Goal: Use online tool/utility: Use online tool/utility

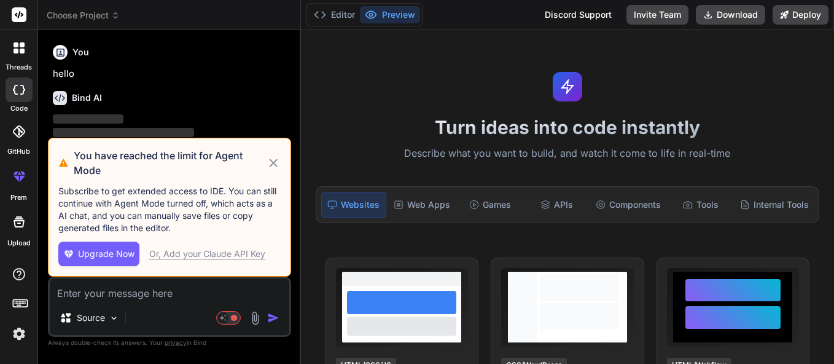
click at [228, 255] on div "Or, Add your Claude API Key" at bounding box center [207, 253] width 116 height 12
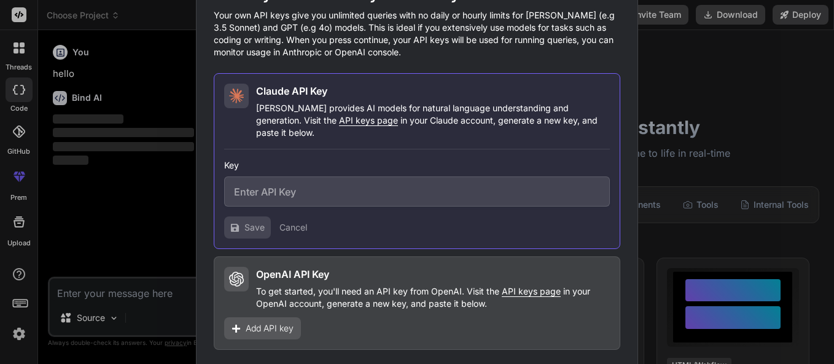
click at [685, 167] on div "Would you like to add your API keys? Your own API keys give you unlimited queri…" at bounding box center [417, 182] width 834 height 364
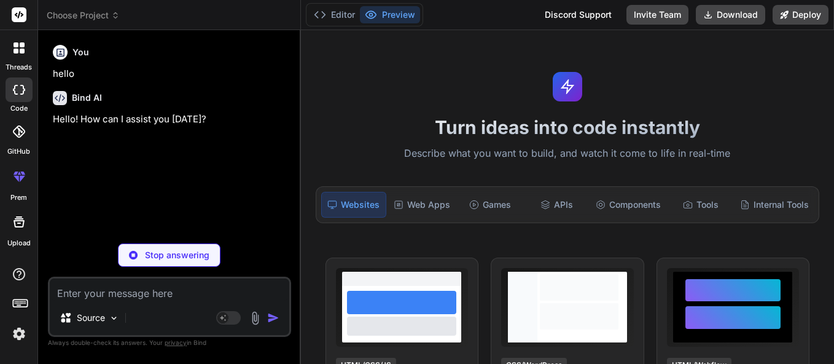
click at [13, 60] on div at bounding box center [19, 48] width 26 height 26
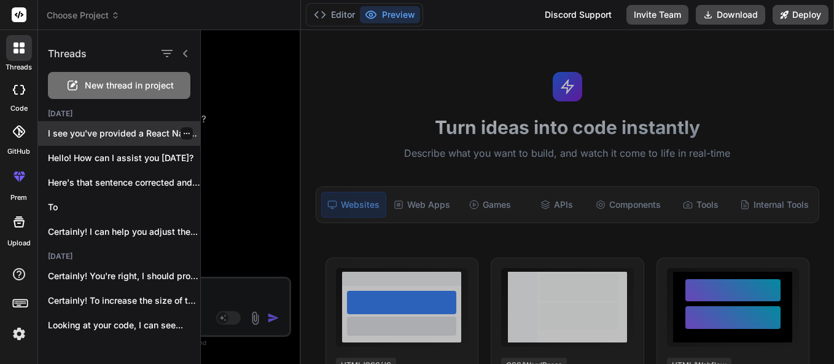
click at [125, 134] on p "I see you've provided a React Native..." at bounding box center [124, 133] width 152 height 12
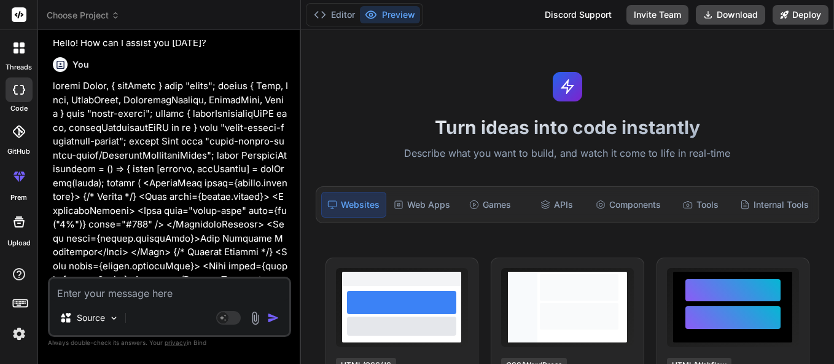
scroll to position [88, 0]
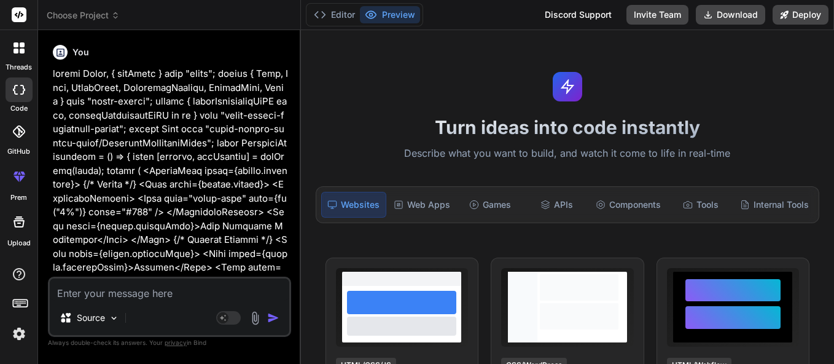
type textarea "x"
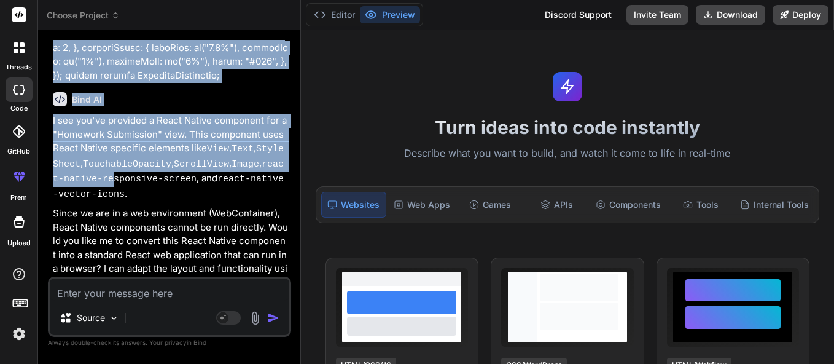
scroll to position [1049, 0]
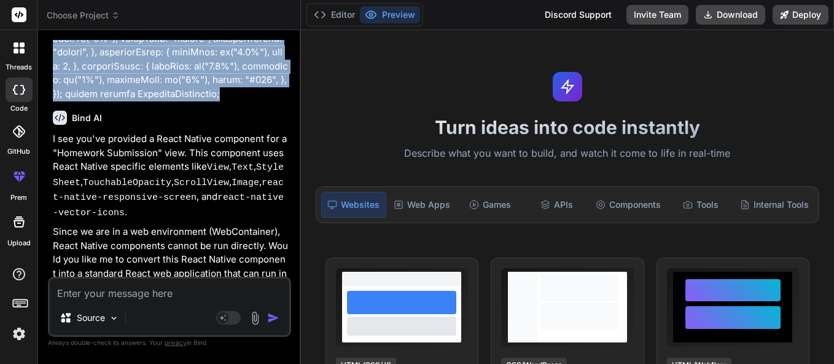
drag, startPoint x: 46, startPoint y: 71, endPoint x: 137, endPoint y: 95, distance: 94.0
click at [137, 95] on div "Bind AI Web Search Created with Pixso. Code Generator You hello Bind AI Hello! …" at bounding box center [169, 196] width 263 height 333
copy p "import React, { useState } from "react"; import { View, Text, StyleSheet, Touch…"
